Goal: Information Seeking & Learning: Compare options

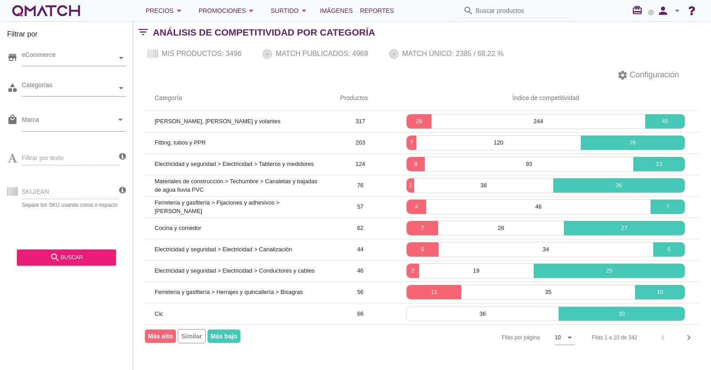
click at [57, 191] on div "SKU/EAN Separe los SKU usando coma o espacio" at bounding box center [63, 191] width 112 height 34
click at [228, 12] on div "Promociones arrow_drop_down" at bounding box center [228, 10] width 58 height 11
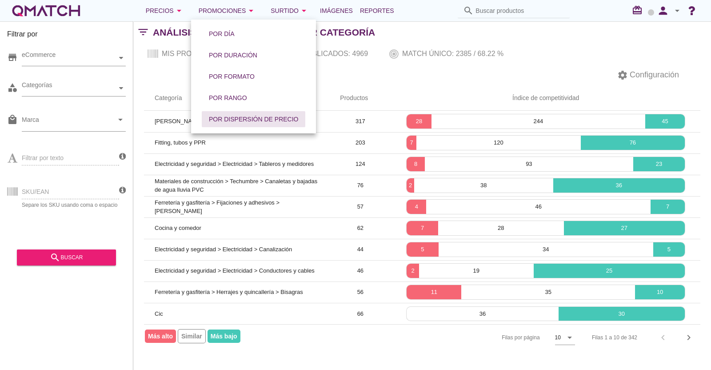
click at [216, 116] on div "Por dispersión de precio" at bounding box center [253, 119] width 89 height 9
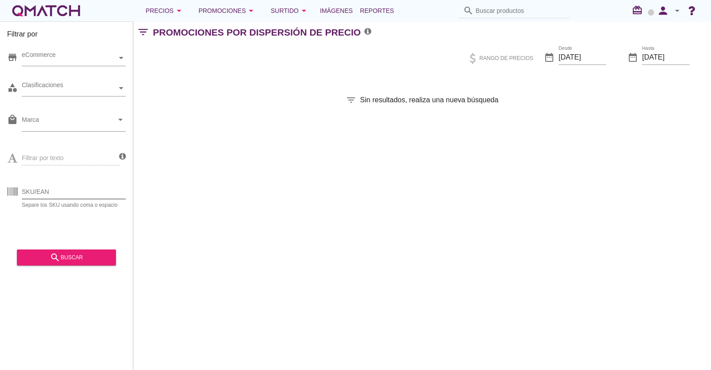
click at [49, 191] on input "SKU/EAN" at bounding box center [74, 191] width 104 height 14
paste input "1415202p 1403049p 1277320p 1306274p 1415220p 1347861p 1415213p 1433238p 1319713…"
type input "1415202p 1403049p 1277320p 1306274p 1415220p 1347861p 1415213p 1433238p 1319713…"
click at [64, 254] on div "search buscar" at bounding box center [66, 257] width 85 height 11
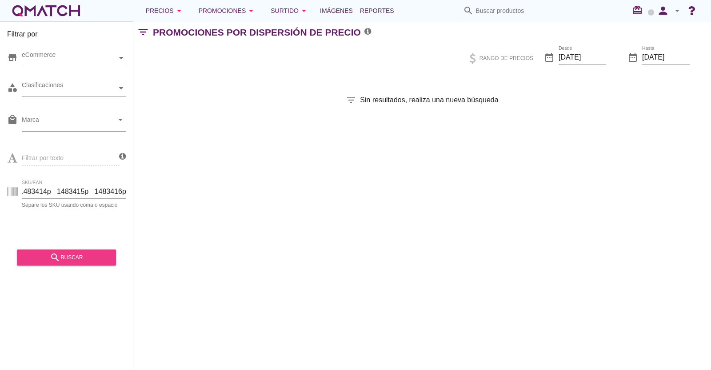
scroll to position [0, 0]
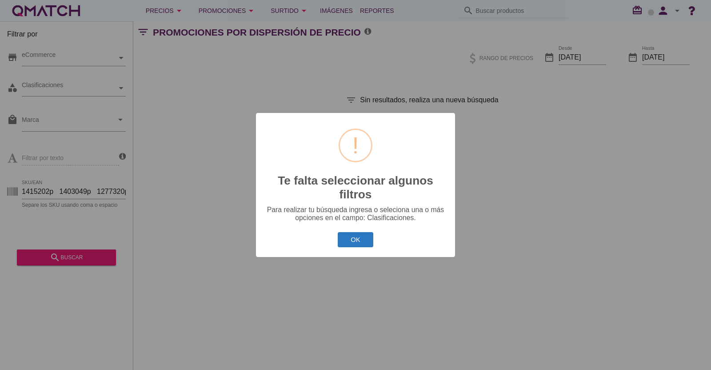
click at [340, 236] on button "OK" at bounding box center [356, 240] width 36 height 16
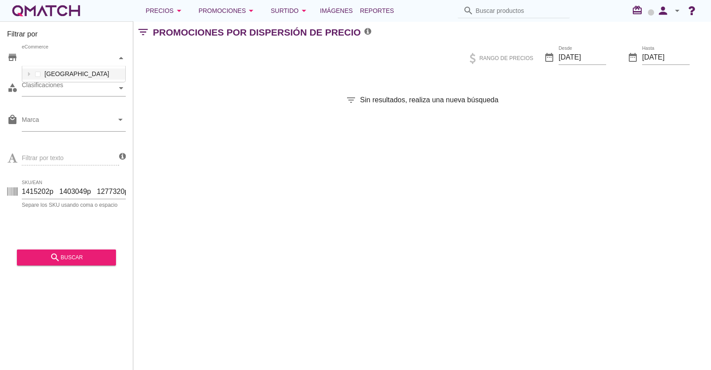
click at [89, 50] on div "eCommerce" at bounding box center [69, 58] width 95 height 16
click at [52, 66] on div "eCommerce [GEOGRAPHIC_DATA]" at bounding box center [74, 58] width 104 height 16
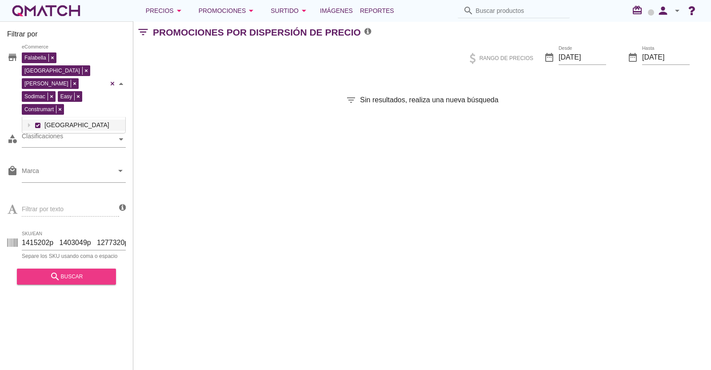
click at [82, 271] on div "search buscar" at bounding box center [66, 276] width 85 height 11
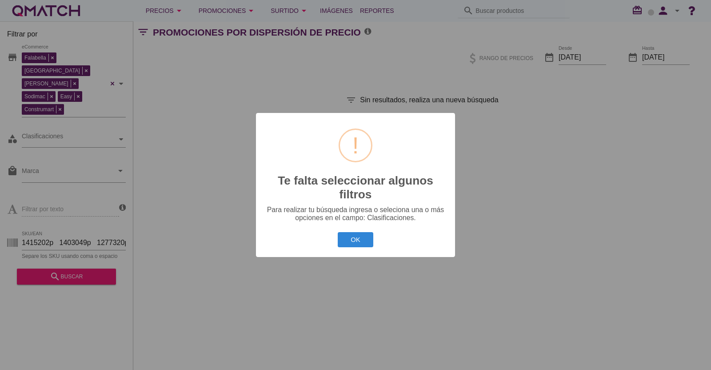
click at [349, 238] on button "OK" at bounding box center [356, 240] width 36 height 16
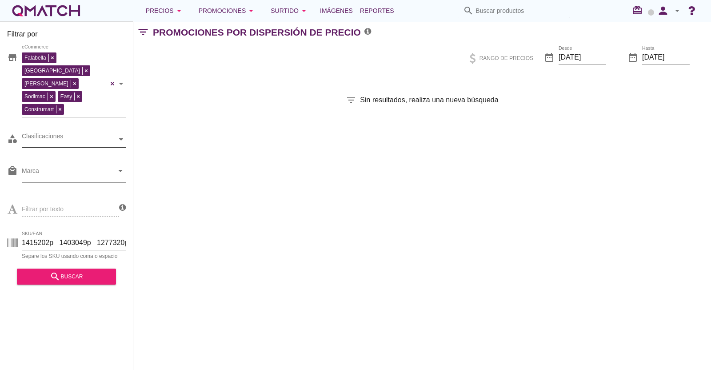
click at [91, 135] on div "Clasificaciones" at bounding box center [69, 139] width 95 height 9
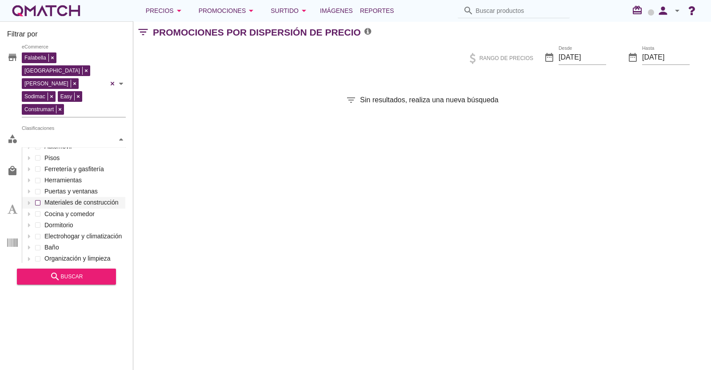
scroll to position [55, 0]
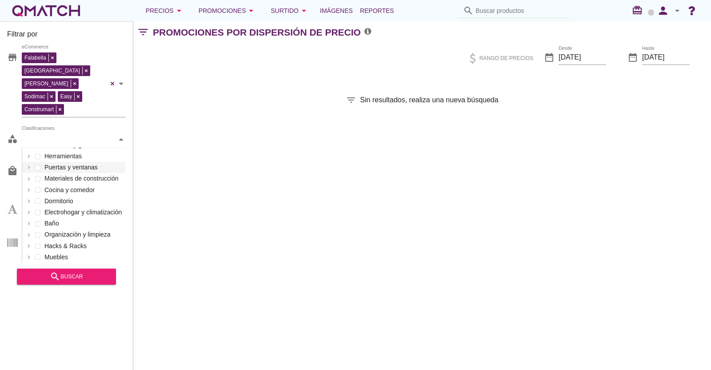
click at [182, 131] on div "Filtrar por store [PERSON_NAME] [GEOGRAPHIC_DATA][PERSON_NAME] Sodimac Easy Con…" at bounding box center [422, 195] width 578 height 348
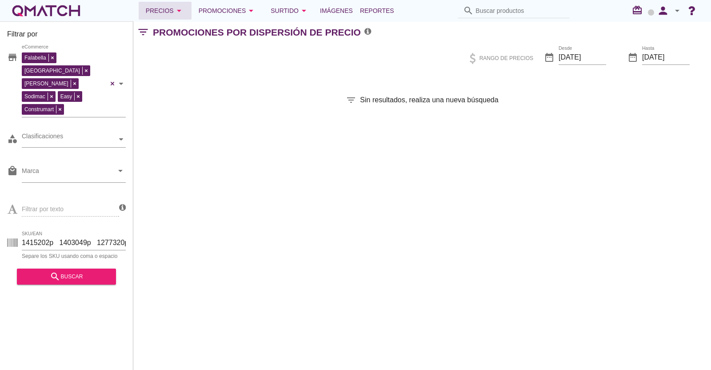
click at [164, 10] on div "Precios arrow_drop_down" at bounding box center [165, 10] width 39 height 11
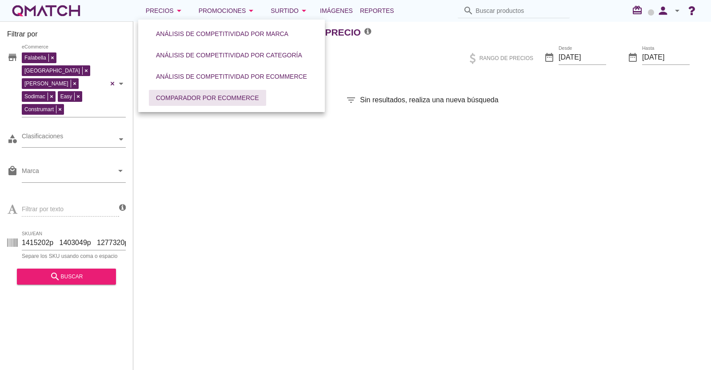
click at [200, 100] on div "Comparador por eCommerce" at bounding box center [207, 97] width 103 height 9
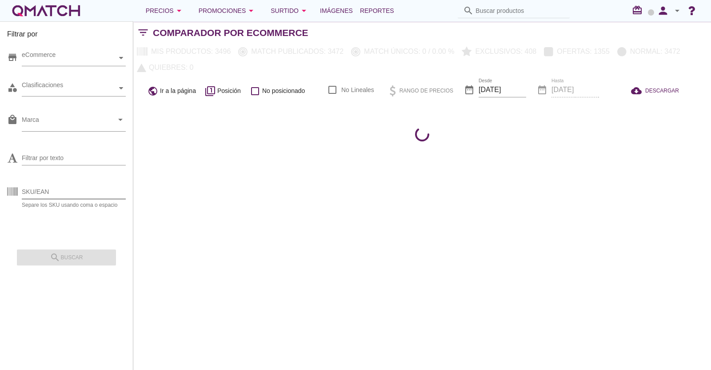
click at [60, 188] on input "SKU/EAN" at bounding box center [74, 191] width 104 height 14
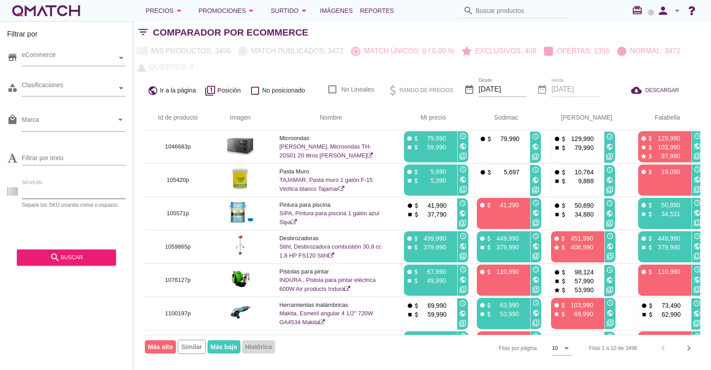
paste input "1415202p 1403049p 1277320p 1306274p 1415220p 1347861p 1415213p 1433238p 1319713…"
type input "1415202p 1403049p 1277320p 1306274p 1415220p 1347861p 1415213p 1433238p 1319713…"
click at [73, 264] on button "search buscar" at bounding box center [66, 257] width 99 height 16
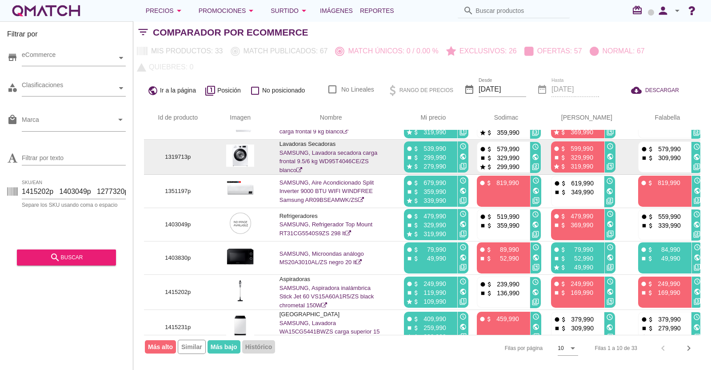
scroll to position [136, 0]
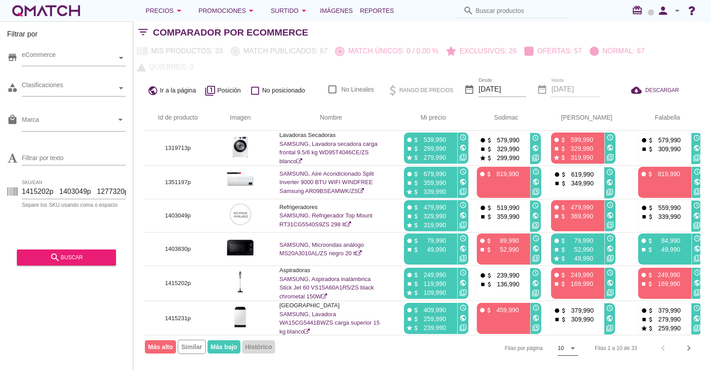
click at [575, 348] on icon "arrow_drop_down" at bounding box center [572, 348] width 11 height 11
click at [567, 354] on div "20" at bounding box center [567, 353] width 19 height 11
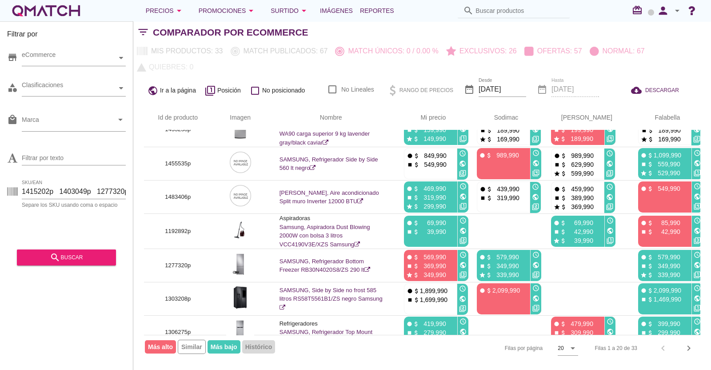
scroll to position [476, 0]
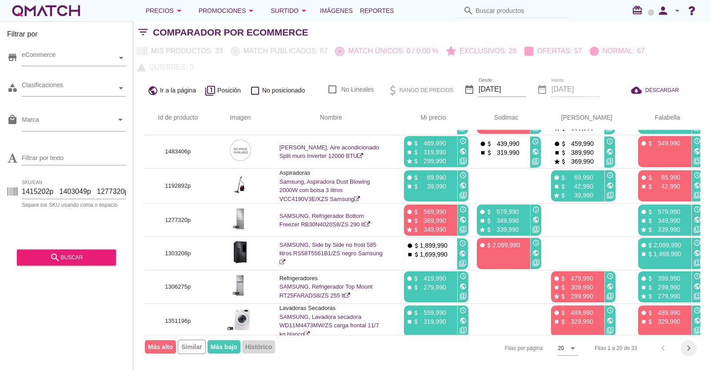
click at [684, 345] on icon "chevron_right" at bounding box center [688, 348] width 11 height 11
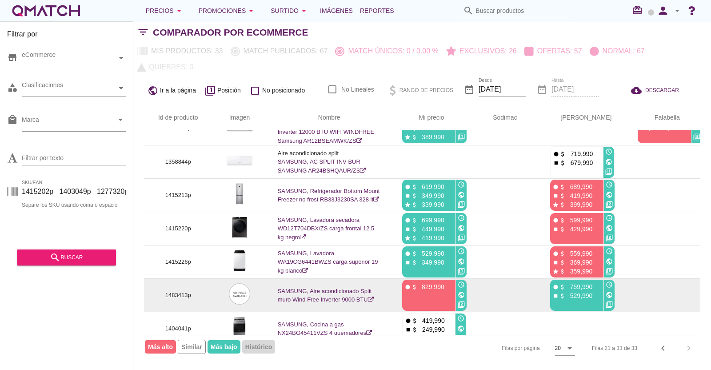
scroll to position [0, 0]
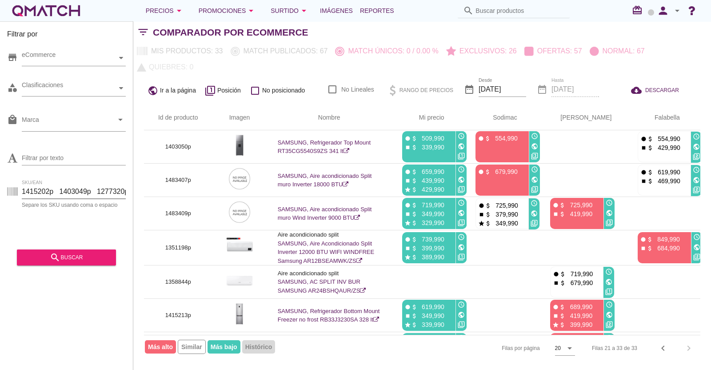
click at [36, 190] on input "1415202p 1403049p 1277320p 1306274p 1415220p 1347861p 1415213p 1433238p 1319713…" at bounding box center [74, 191] width 104 height 14
paste input "1401253p 1375989p 1439460p 1413319p 1485459p 1411106p 1486144p 1433744p 1433745…"
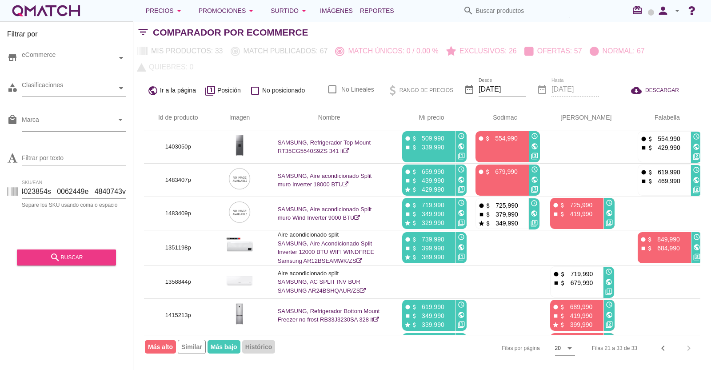
type input "1401253p 1375989p 1439460p 1413319p 1485459p 1411106p 1486144p 1433744p 1433745…"
click at [48, 257] on div "search buscar" at bounding box center [66, 257] width 85 height 11
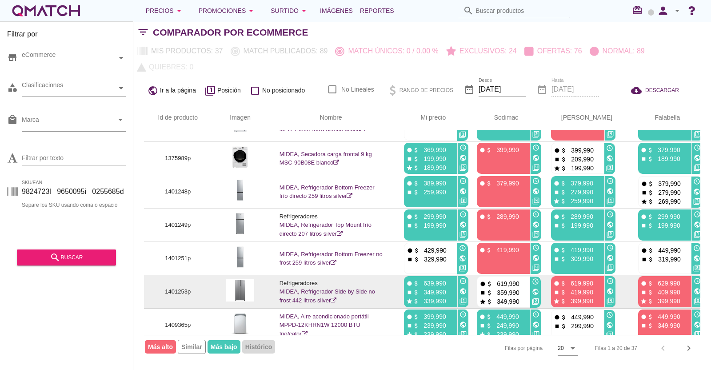
scroll to position [111, 0]
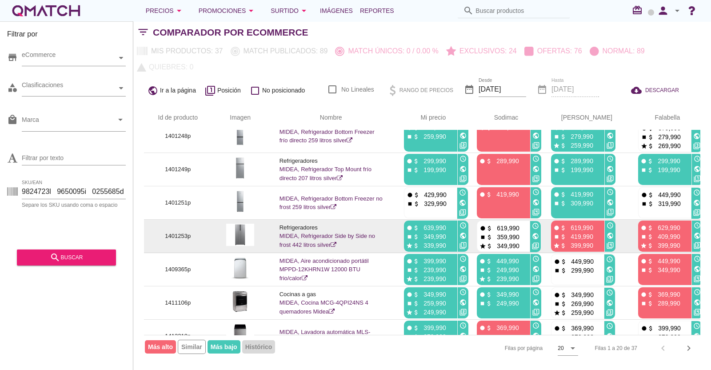
click at [180, 236] on p "1401253p" at bounding box center [178, 236] width 47 height 9
copy p "1401253p"
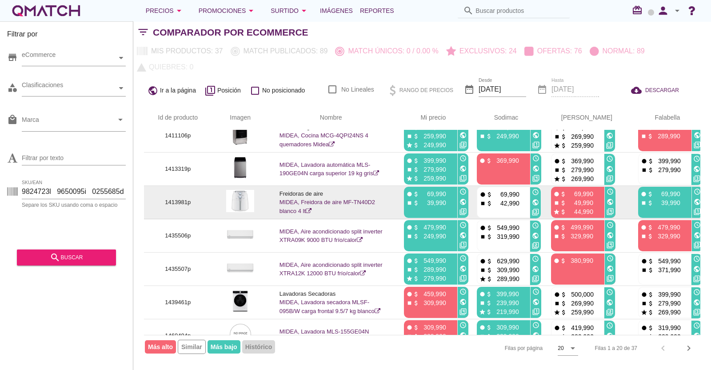
scroll to position [333, 0]
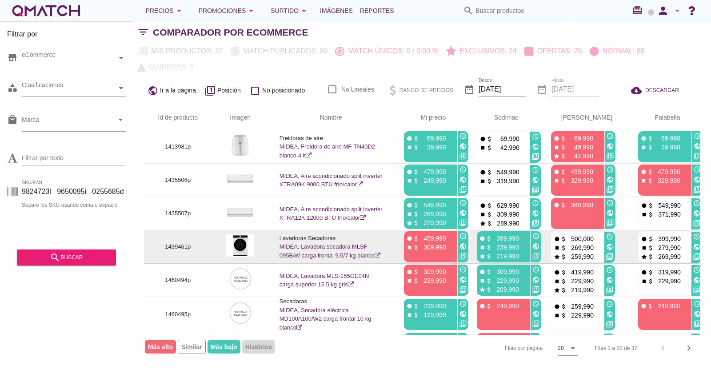
click at [171, 245] on p "1439461p" at bounding box center [178, 246] width 47 height 9
copy p "1439461p"
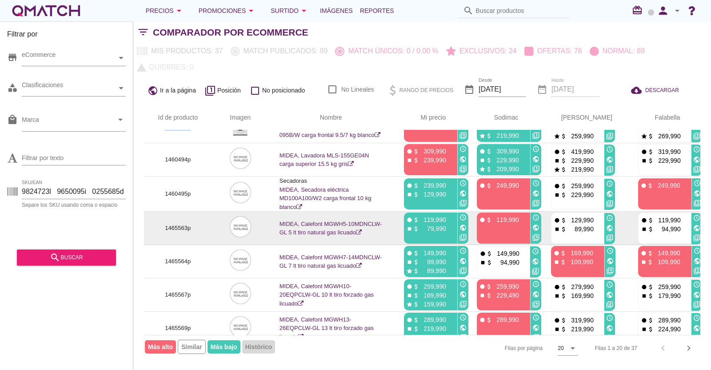
scroll to position [462, 0]
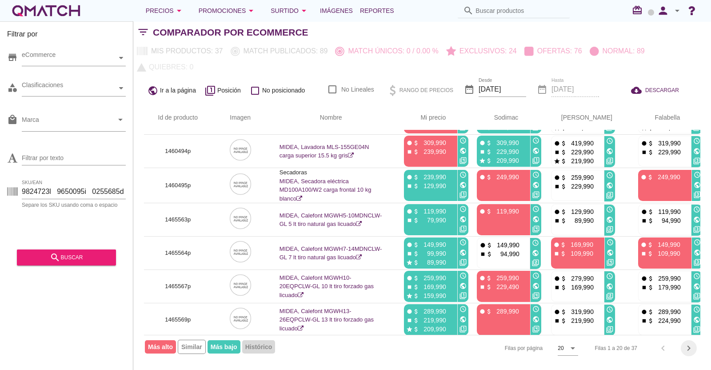
click at [685, 349] on icon "chevron_right" at bounding box center [688, 348] width 11 height 11
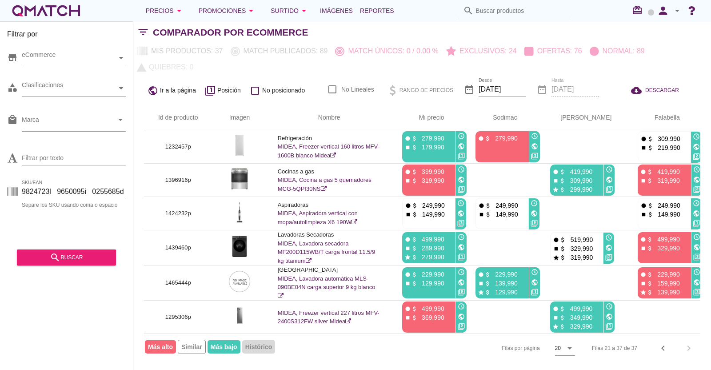
scroll to position [0, 0]
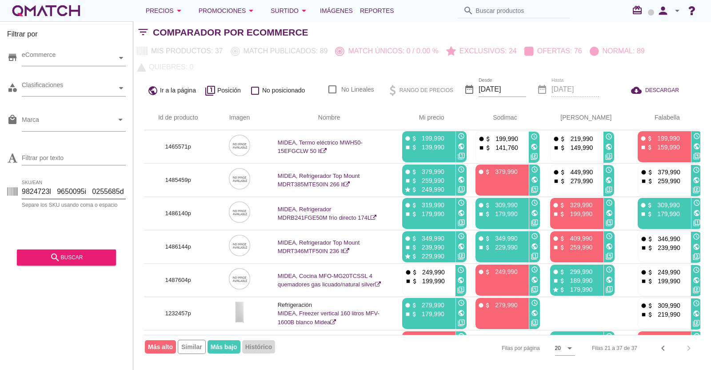
click at [80, 192] on input "SKU/EAN" at bounding box center [74, 191] width 104 height 14
paste input "1477319p 1406869p 1406859p 1438608p 1466508p 1300380p 1363442p 1495564p 1466444…"
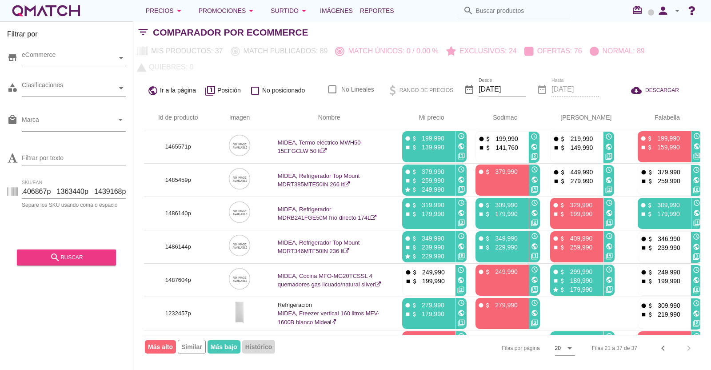
type input "1477319p 1406869p 1406859p 1438608p 1466508p 1300380p 1363442p 1495564p 1466444…"
click at [69, 252] on div "search buscar" at bounding box center [66, 257] width 85 height 11
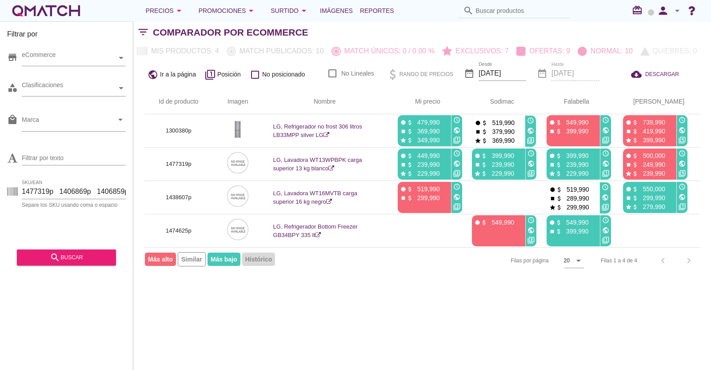
click at [76, 200] on div "SKU/EAN 1477319p 1406869p 1406859p 1438608p 1466508p 1300380p 1363442p 1495564p…" at bounding box center [74, 195] width 104 height 23
click at [79, 194] on input "1477319p 1406869p 1406859p 1438608p 1466508p 1300380p 1363442p 1495564p 1466444…" at bounding box center [74, 191] width 104 height 14
paste input "1488002p 1333849p 1353267p 1333861p 1194166p 1353266p 1437446p 1377678p 1339532…"
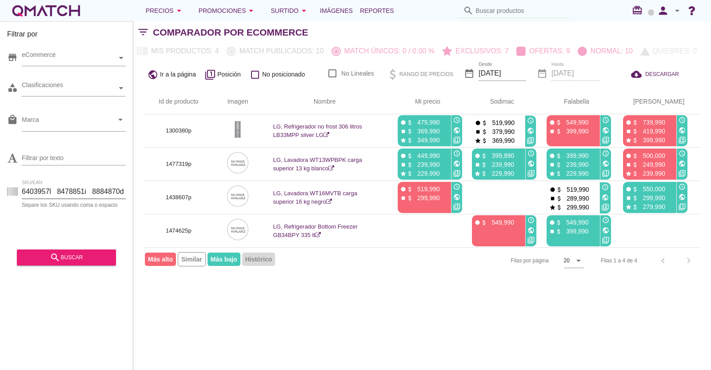
scroll to position [0, 4342]
type input "1488002p 1333849p 1353267p 1333861p 1194166p 1353266p 1437446p 1377678p 1339532…"
click at [73, 256] on div "search buscar" at bounding box center [66, 257] width 85 height 11
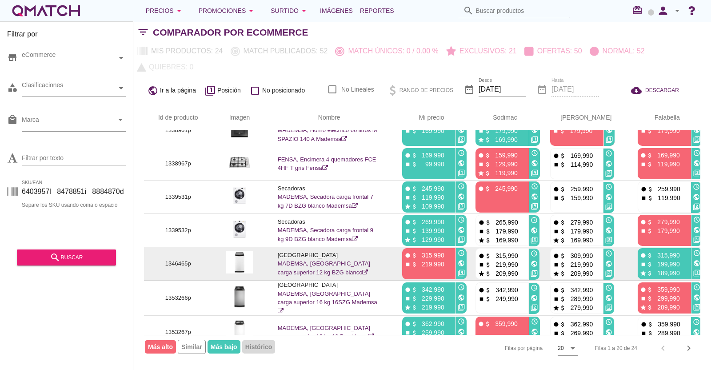
scroll to position [0, 0]
